Goal: Check status: Check status

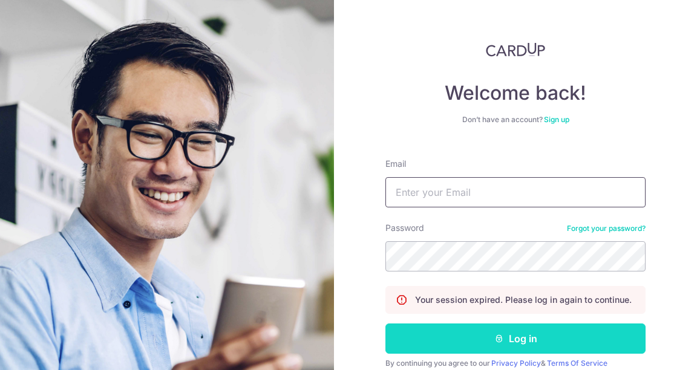
type input "[EMAIL_ADDRESS][DOMAIN_NAME]"
click at [494, 334] on icon "submit" at bounding box center [499, 339] width 10 height 10
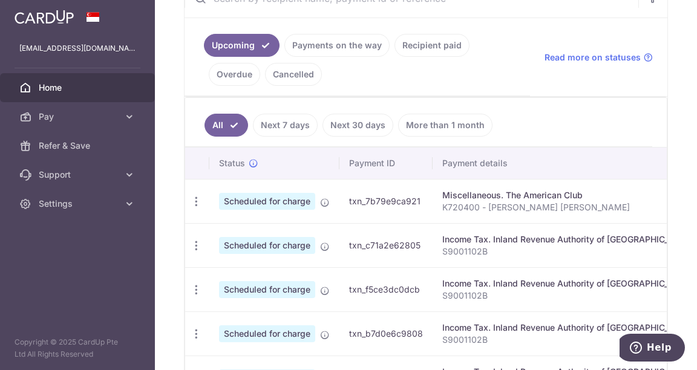
click at [413, 52] on link "Recipient paid" at bounding box center [431, 45] width 75 height 23
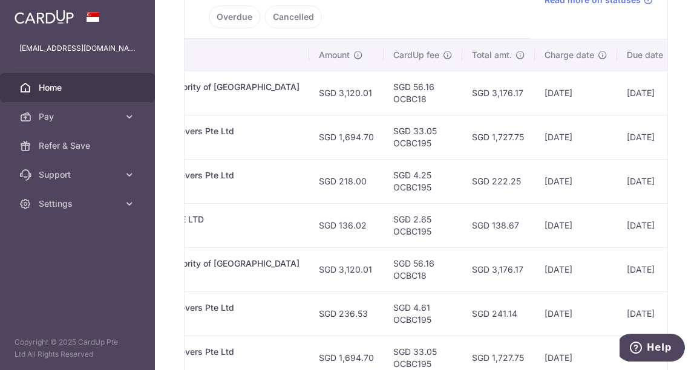
scroll to position [0, 427]
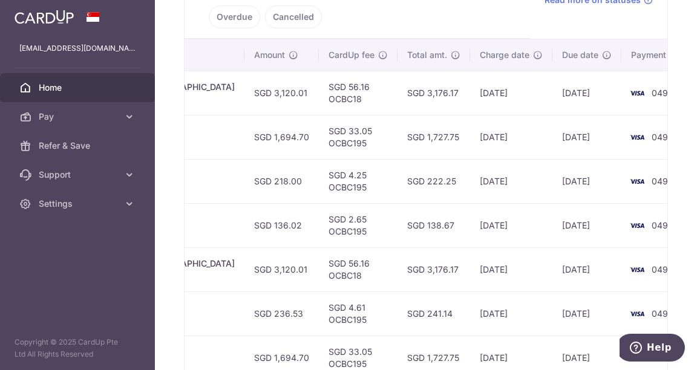
drag, startPoint x: 409, startPoint y: 163, endPoint x: 374, endPoint y: 160, distance: 34.7
click at [397, 160] on td "SGD 222.25" at bounding box center [433, 181] width 73 height 44
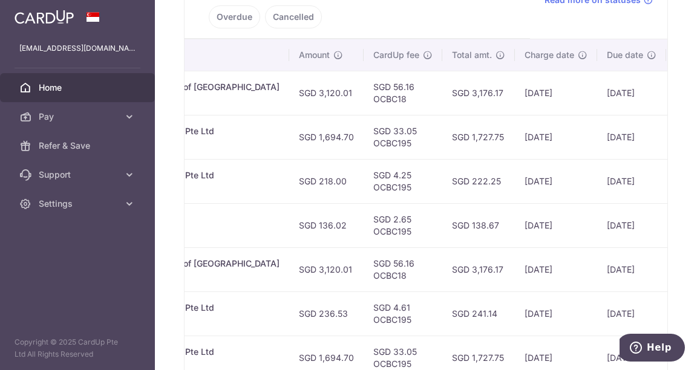
scroll to position [0, 382]
